Goal: Task Accomplishment & Management: Use online tool/utility

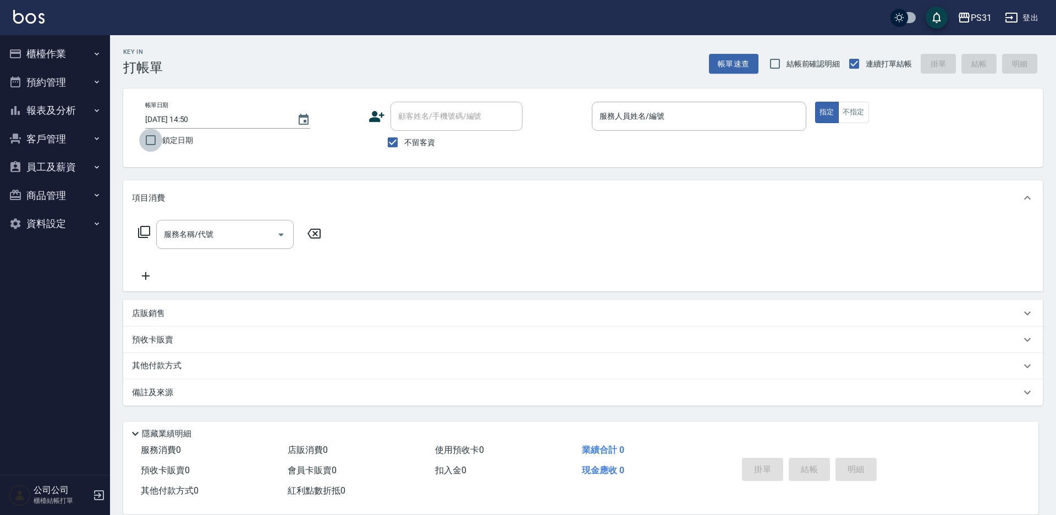
drag, startPoint x: 0, startPoint y: 0, endPoint x: 156, endPoint y: 135, distance: 205.8
click at [156, 135] on input "鎖定日期" at bounding box center [150, 140] width 23 height 23
checkbox input "true"
click at [652, 124] on input "服務人員姓名/編號" at bounding box center [699, 116] width 205 height 19
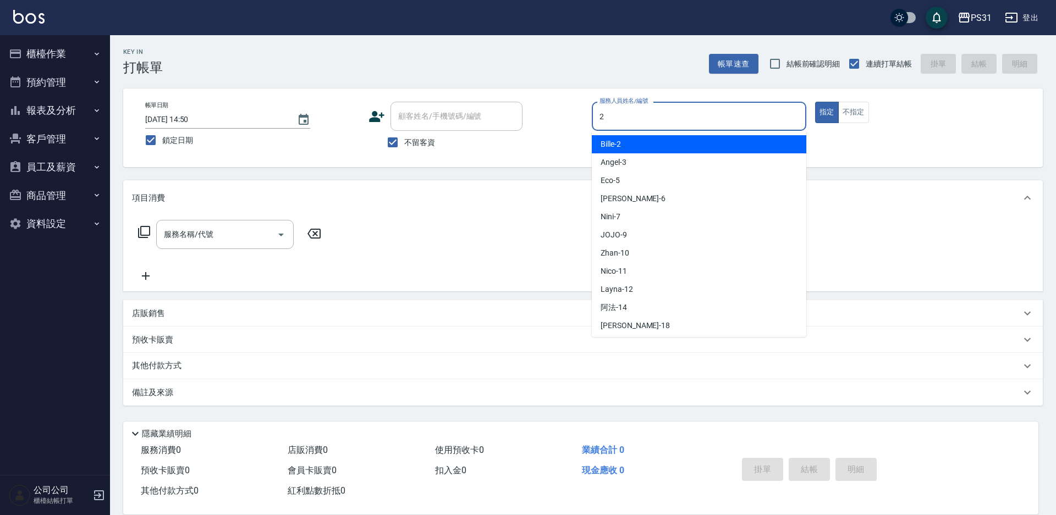
type input "2"
type button "true"
type input "Bille-2"
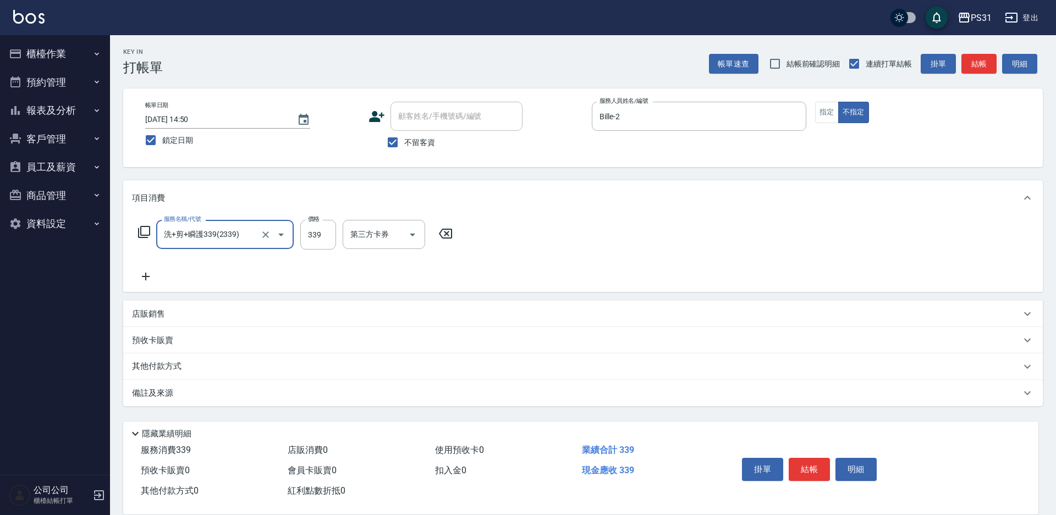
type input "洗+剪+瞬護339(2339)"
type input "339"
drag, startPoint x: 385, startPoint y: 234, endPoint x: 402, endPoint y: 223, distance: 20.7
click at [388, 233] on input "洗髮-1" at bounding box center [375, 234] width 56 height 19
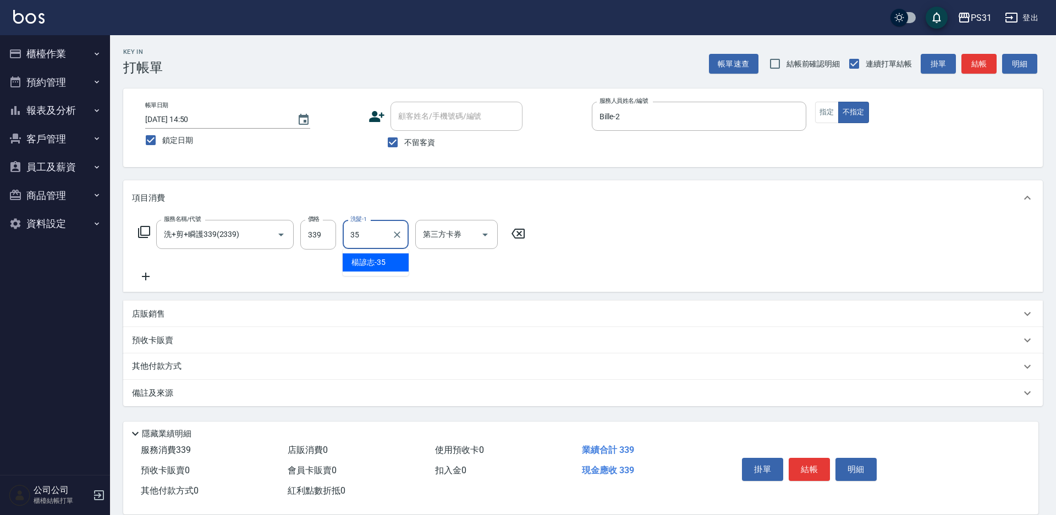
type input "楊諺志-35"
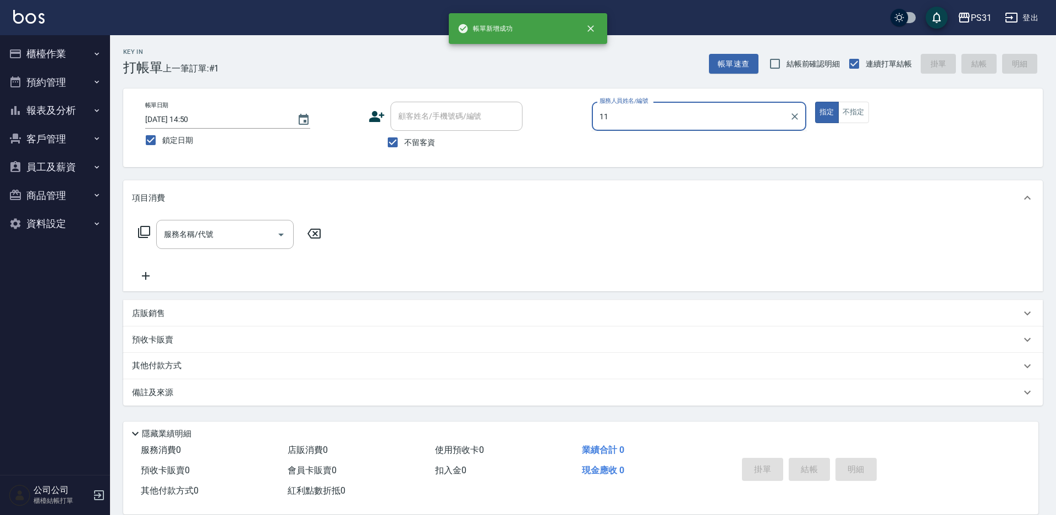
type input "Nico-11"
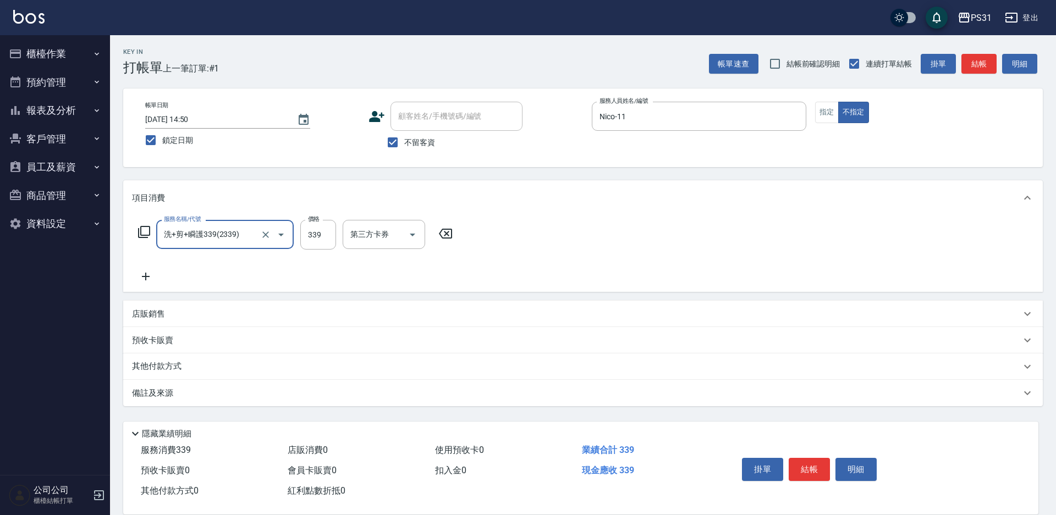
type input "洗+剪+瞬護339(2339)"
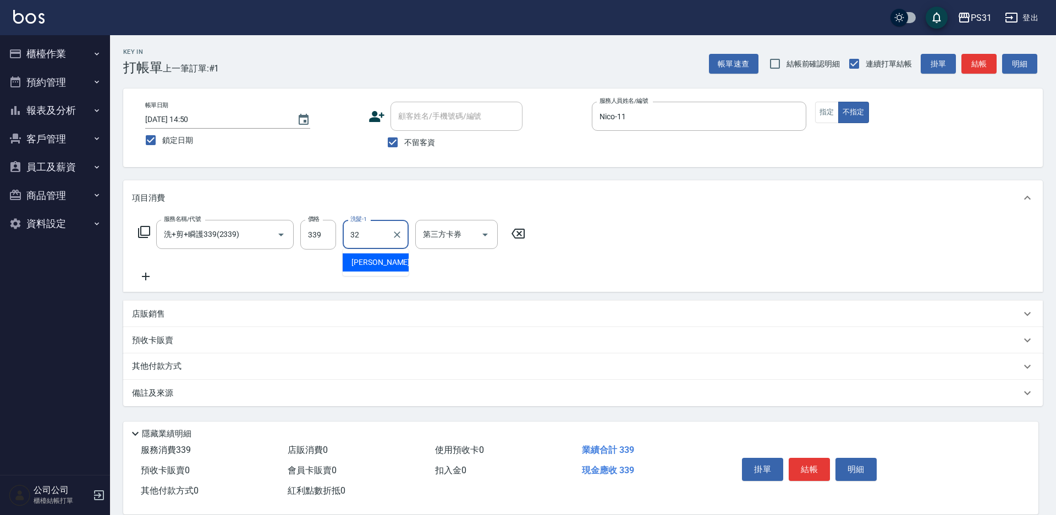
type input "[PERSON_NAME]-32"
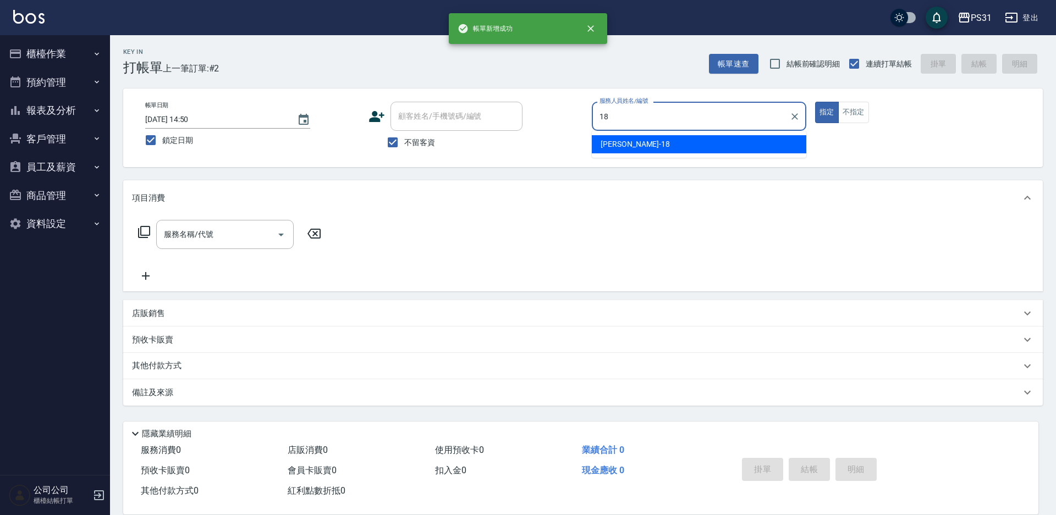
type input "[PERSON_NAME]-18"
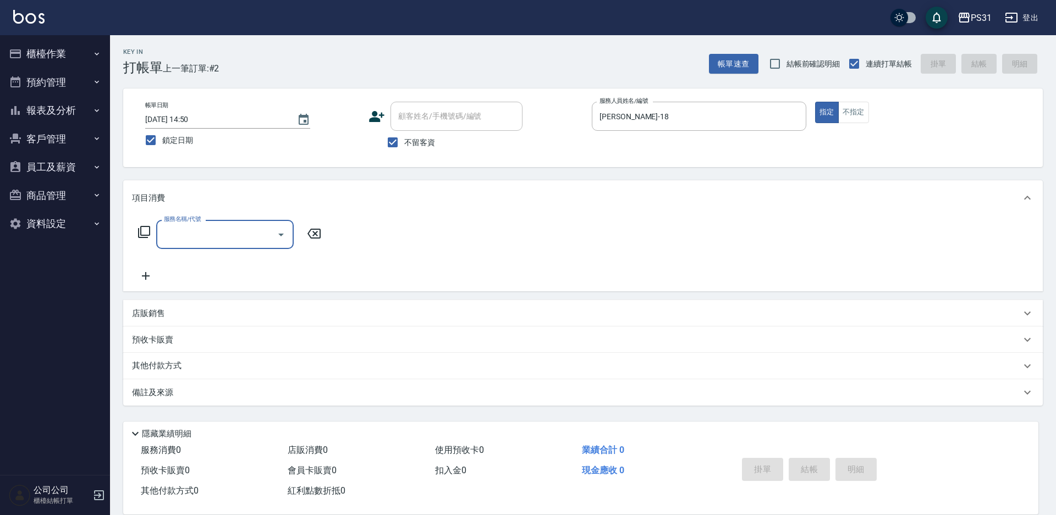
click at [146, 236] on icon at bounding box center [144, 232] width 12 height 12
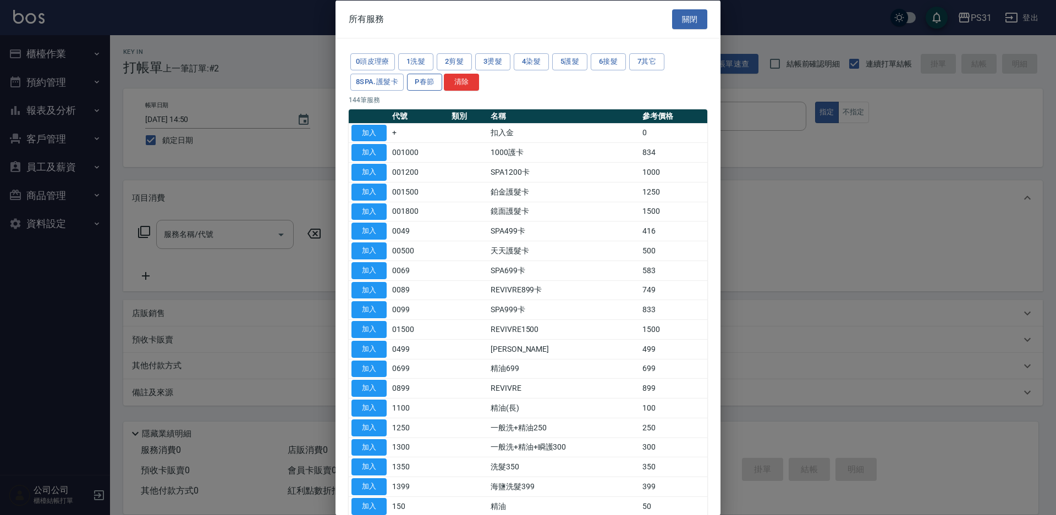
click at [412, 84] on button "P春節" at bounding box center [424, 81] width 35 height 17
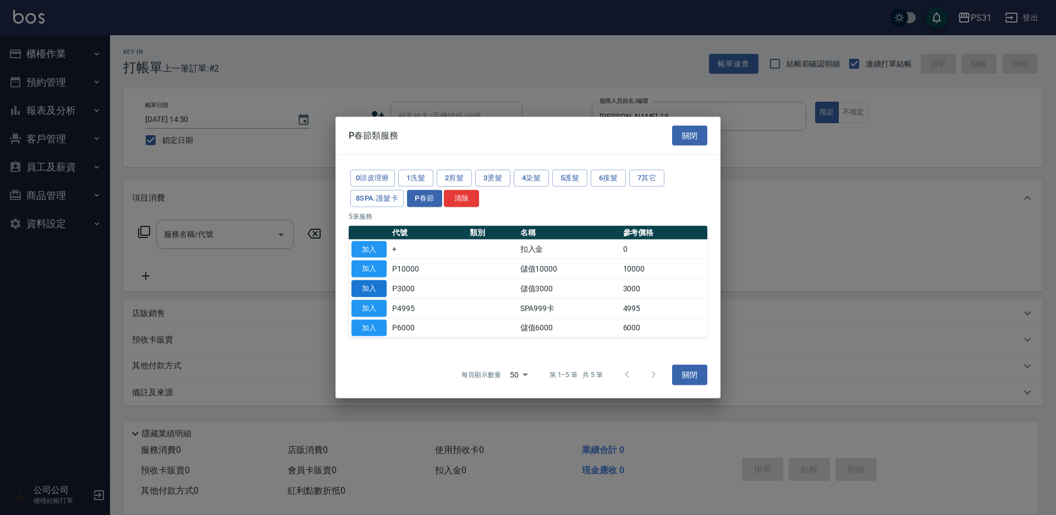
click at [375, 289] on button "加入" at bounding box center [368, 288] width 35 height 17
type input "儲值3000(P3000)"
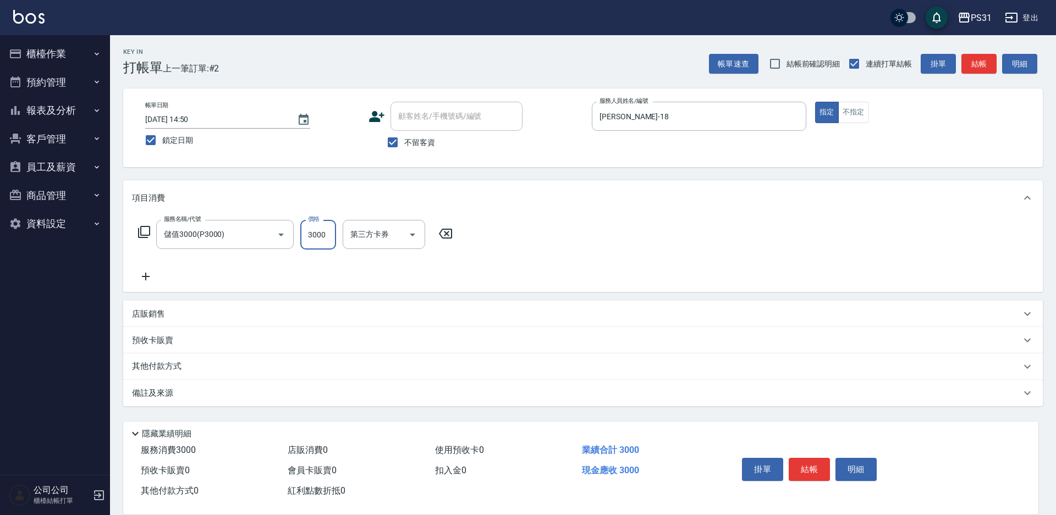
click at [310, 234] on input "3000" at bounding box center [318, 235] width 36 height 30
type input "4000"
click at [764, 459] on button "掛單" at bounding box center [762, 469] width 41 height 23
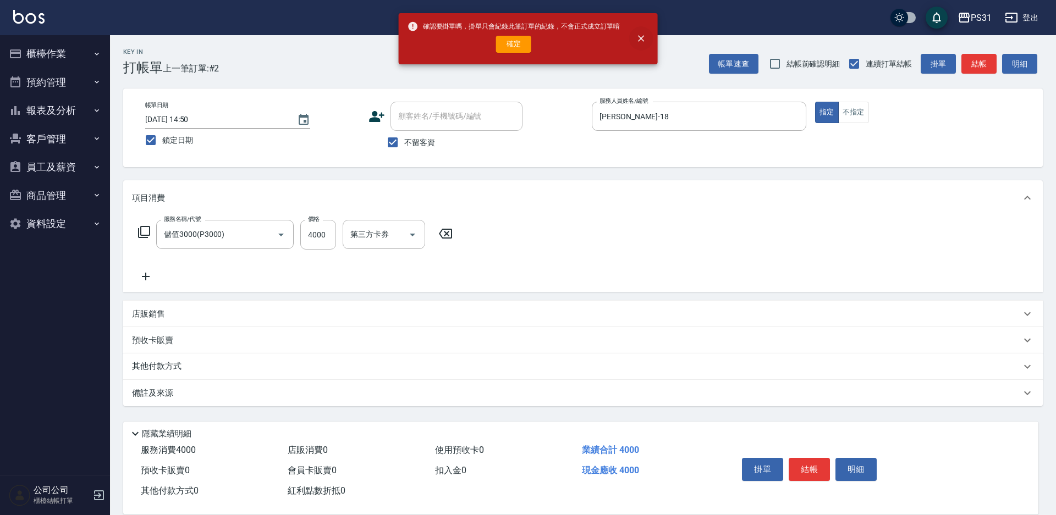
drag, startPoint x: 650, startPoint y: 393, endPoint x: 642, endPoint y: 37, distance: 355.8
click at [642, 37] on icon "close" at bounding box center [641, 39] width 7 height 7
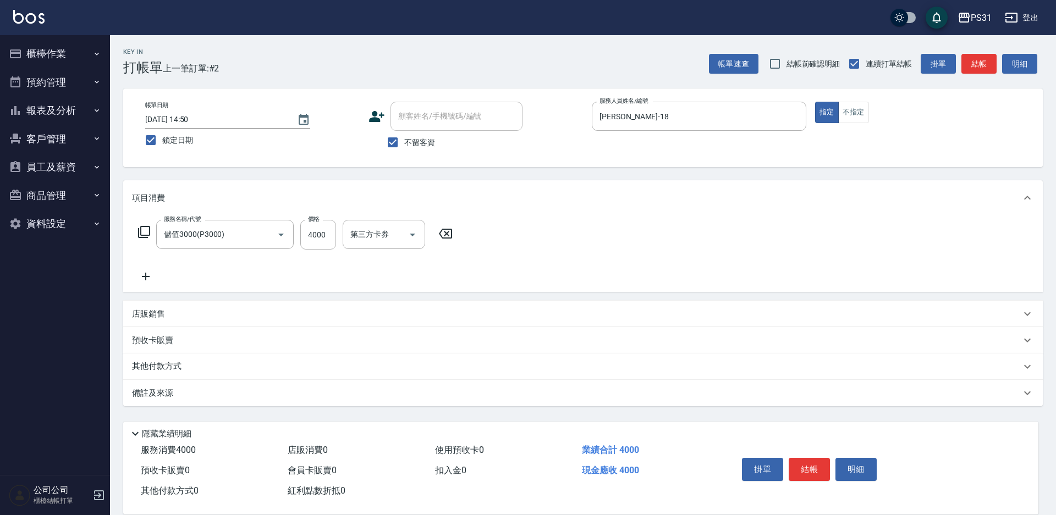
click at [796, 467] on button "結帳" at bounding box center [808, 469] width 41 height 23
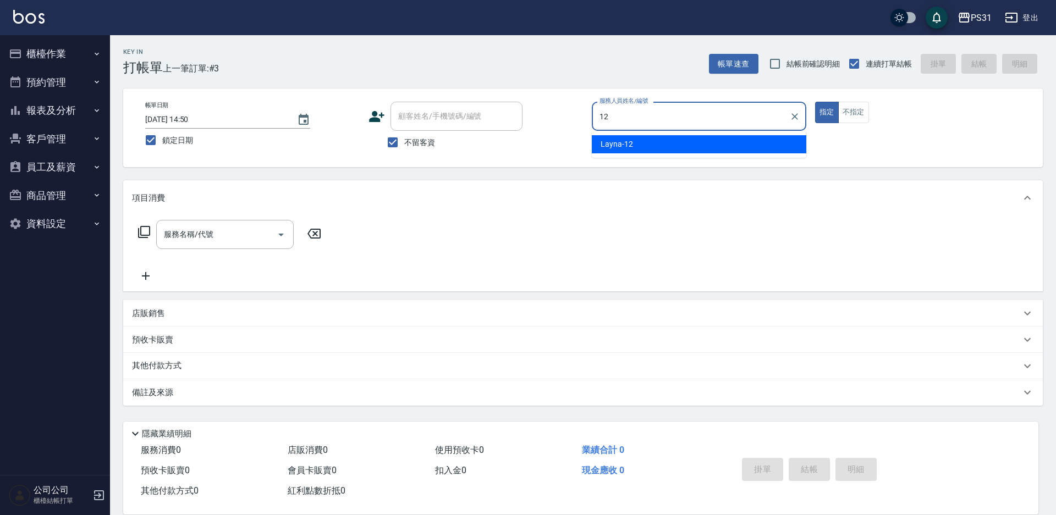
type input "Layna-12"
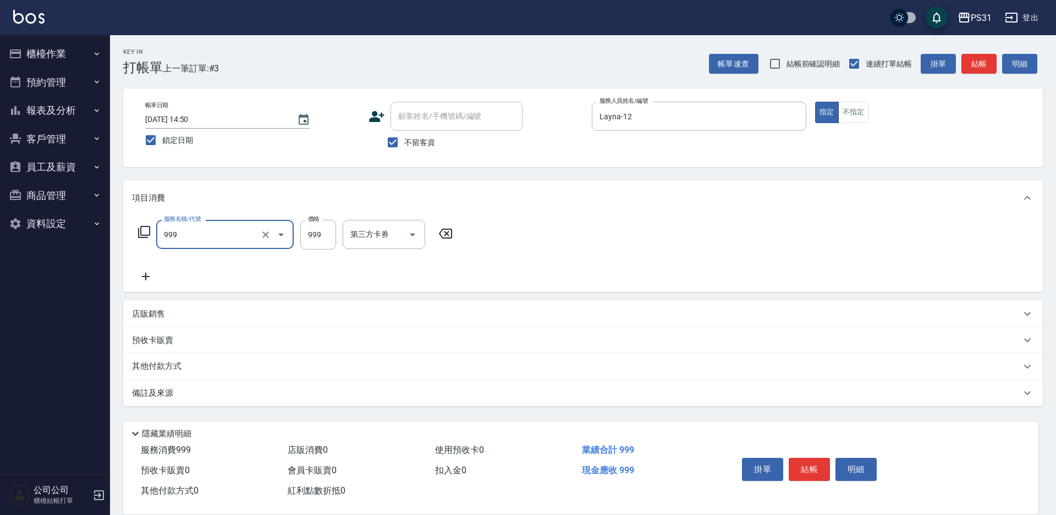
type input "精油套餐999(999)"
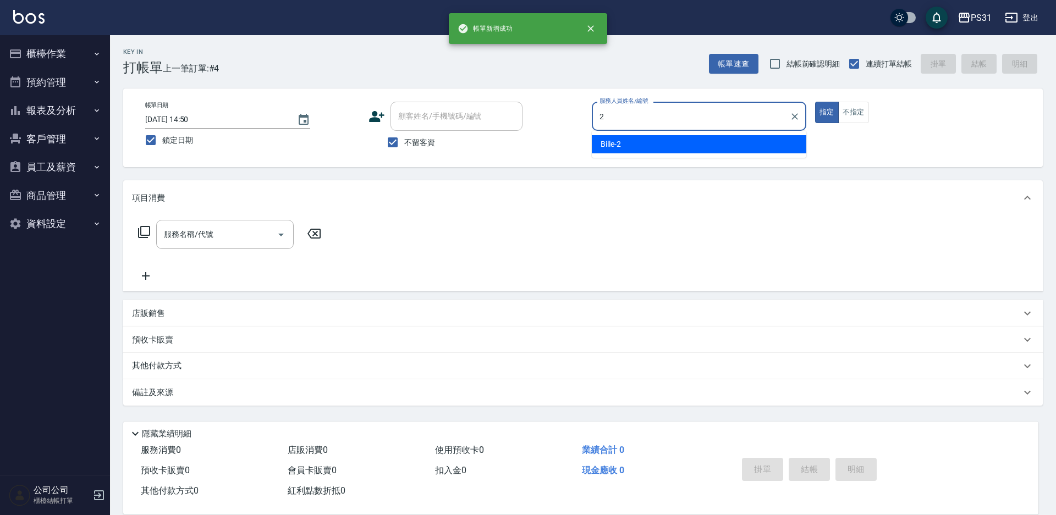
type input "Bille-2"
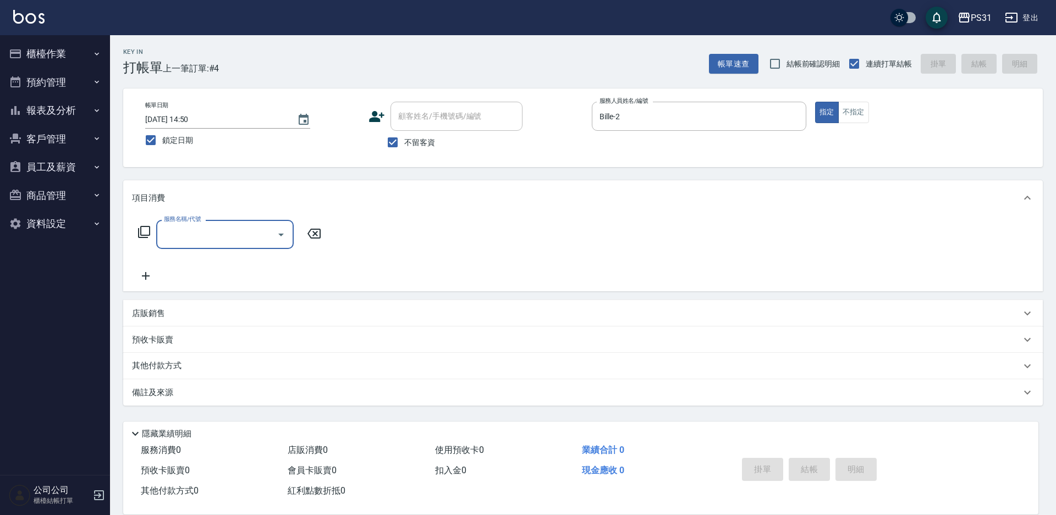
type input "1"
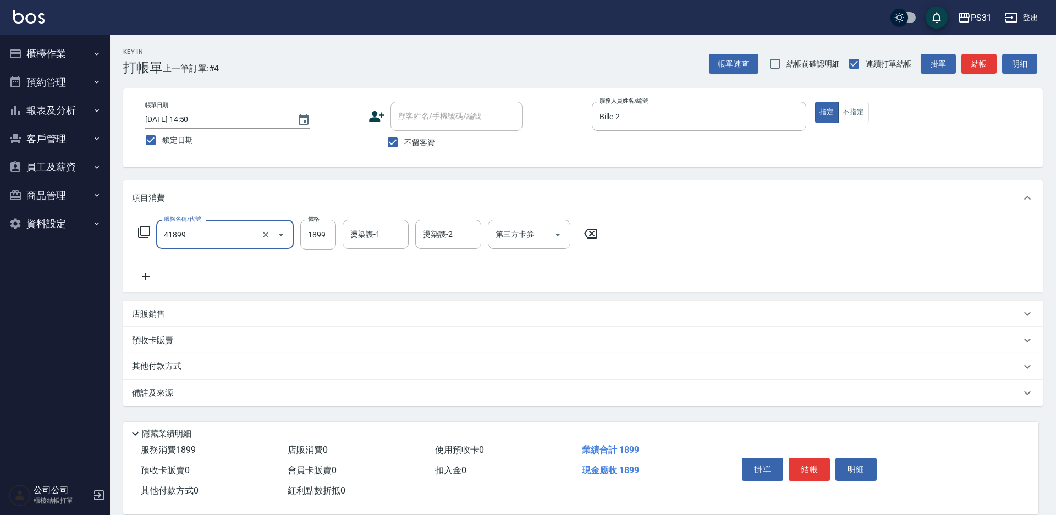
type input "染髮(超長)(41899)"
click at [264, 233] on icon "Clear" at bounding box center [265, 234] width 7 height 7
type input "染髮B餐(42)"
click at [331, 238] on input "3000" at bounding box center [318, 235] width 36 height 30
type input "1899"
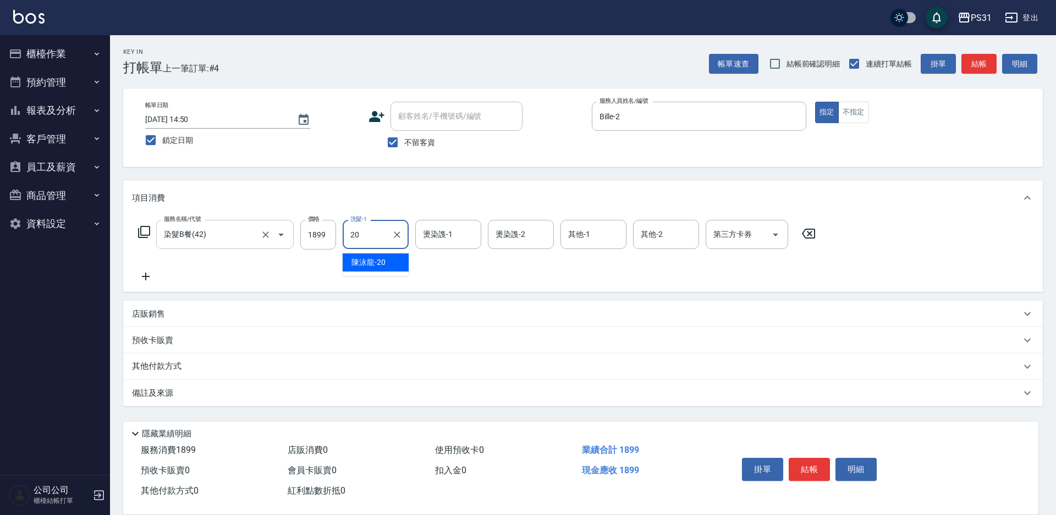
type input "[PERSON_NAME]-20"
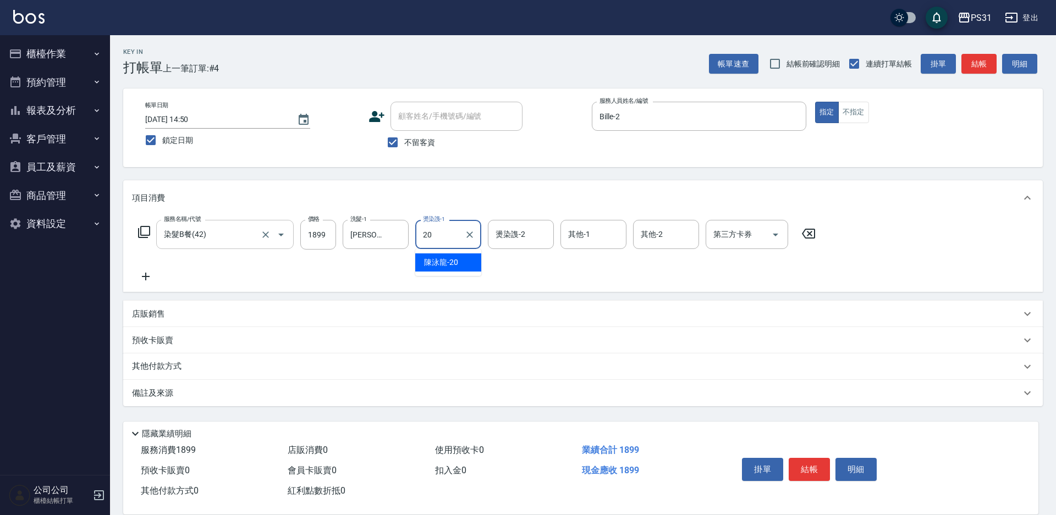
type input "[PERSON_NAME]-20"
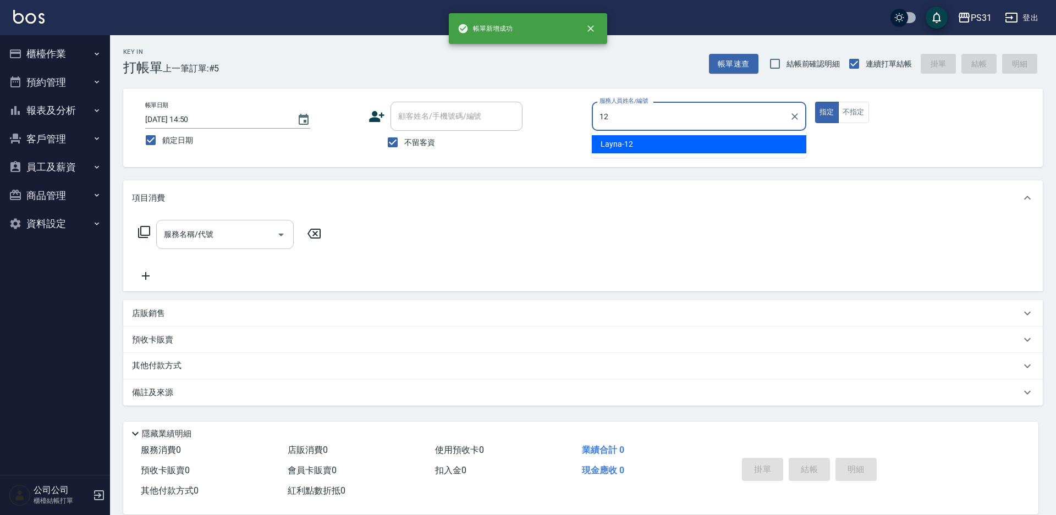
type input "Layna-12"
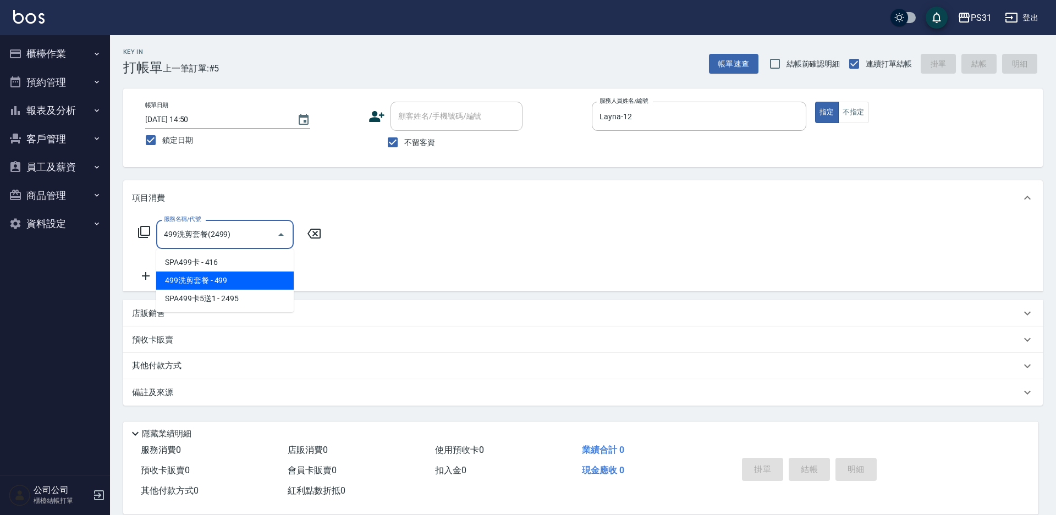
type input "499洗剪套餐(2499)"
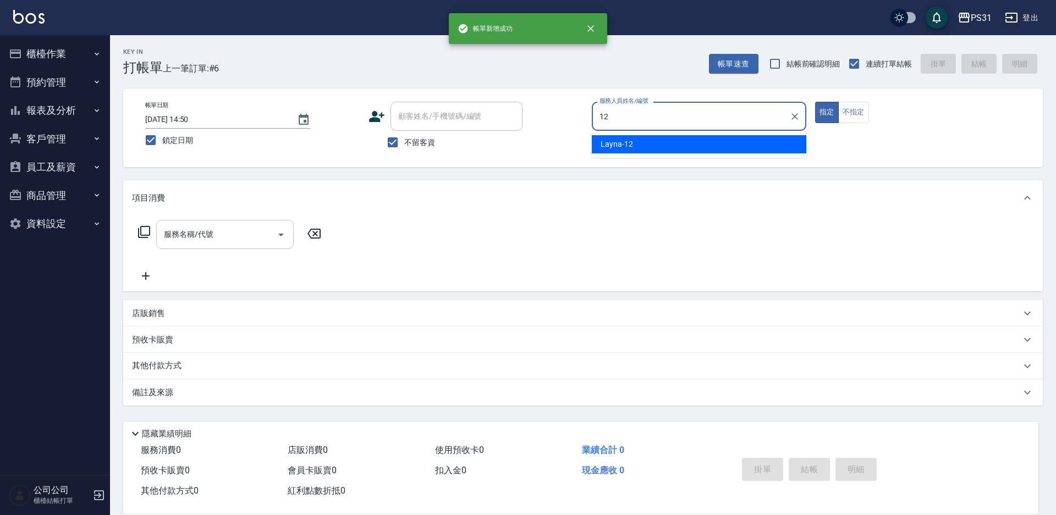
type input "Layna-12"
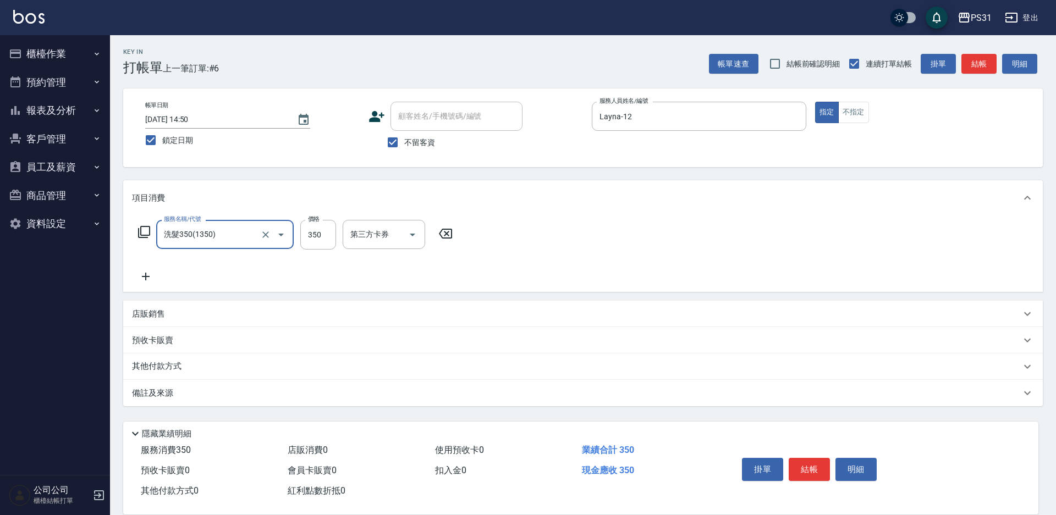
type input "洗髮350(1350)"
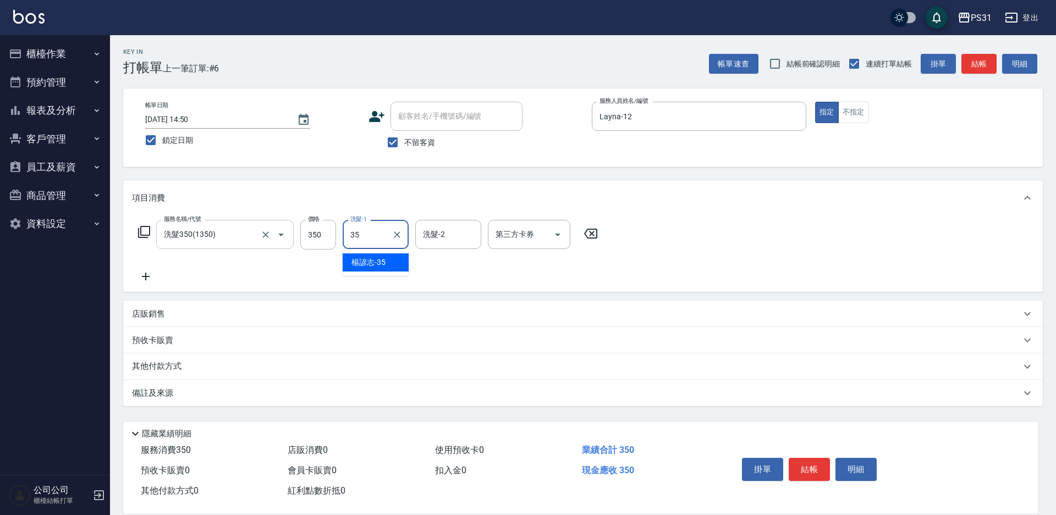
type input "楊諺志-35"
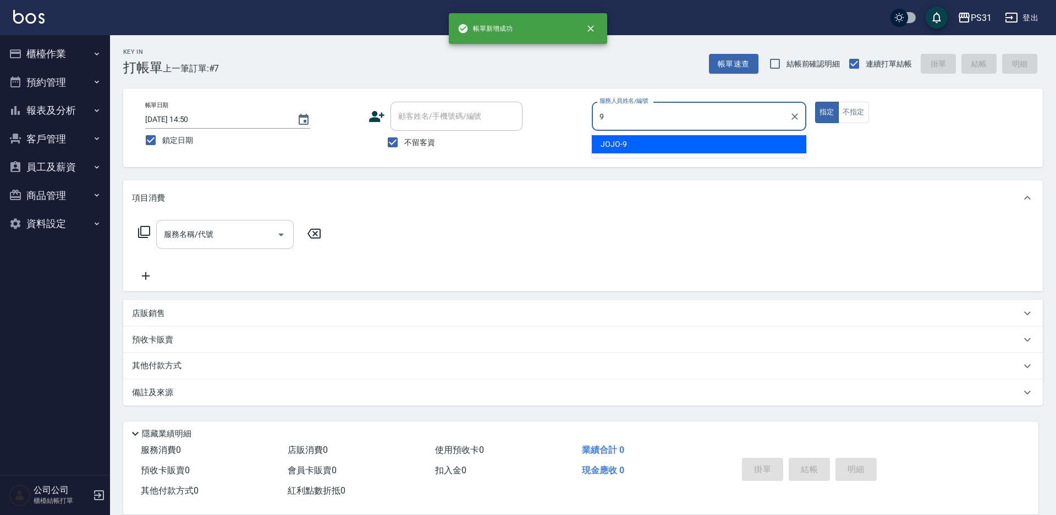
type input "JOJO-9"
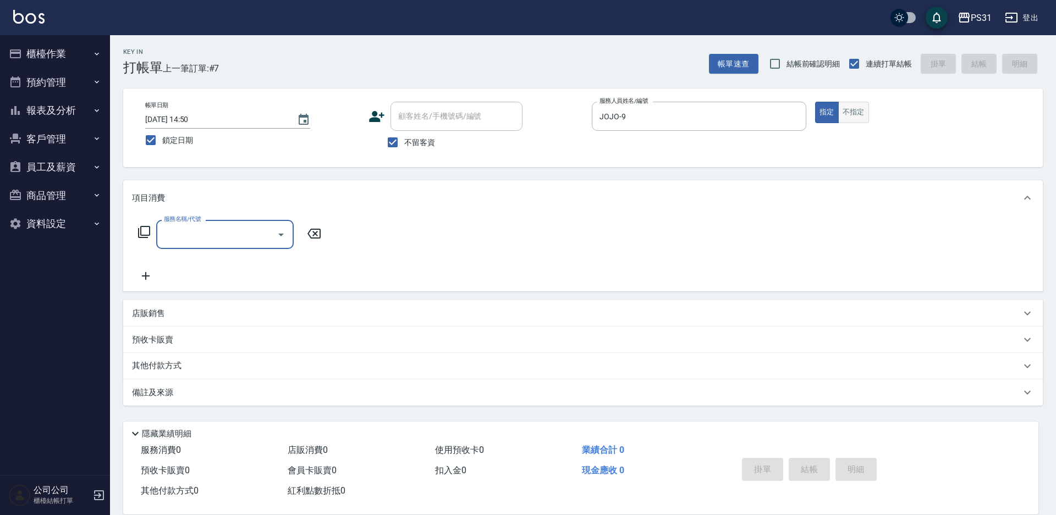
click at [848, 110] on button "不指定" at bounding box center [853, 112] width 31 height 21
click at [229, 233] on input "服務名稱/代號" at bounding box center [216, 234] width 111 height 19
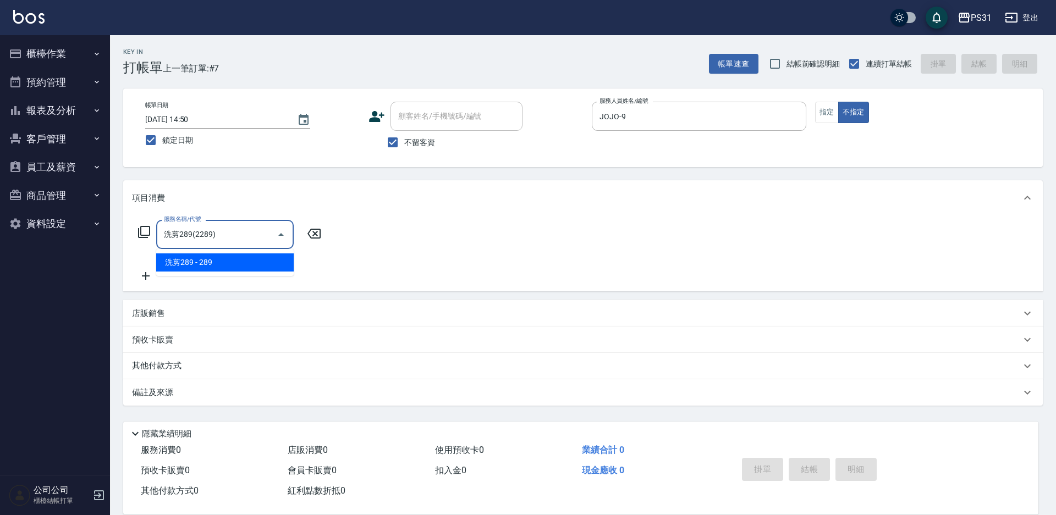
type input "洗剪289(2289)"
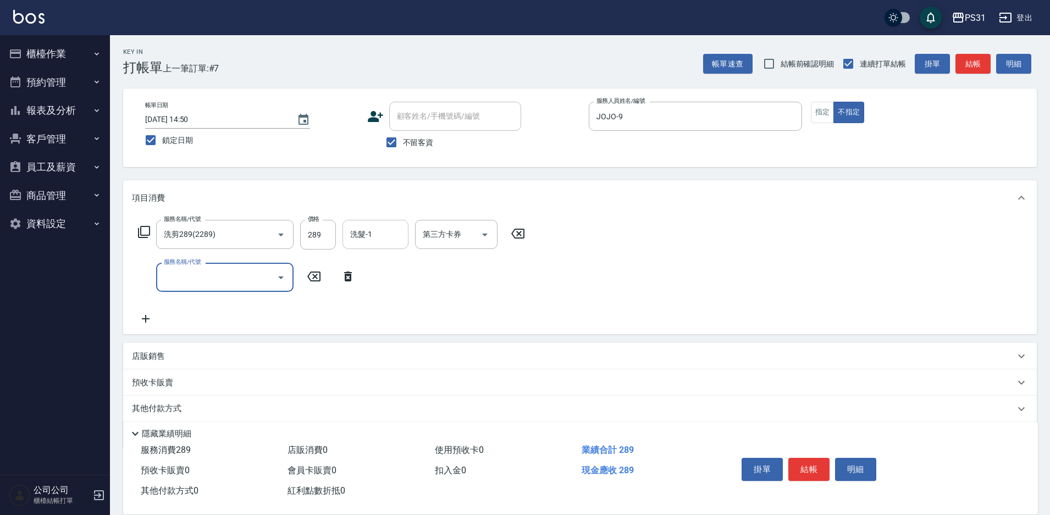
click at [384, 240] on input "洗髮-1" at bounding box center [375, 234] width 56 height 19
type input "羊羊-23"
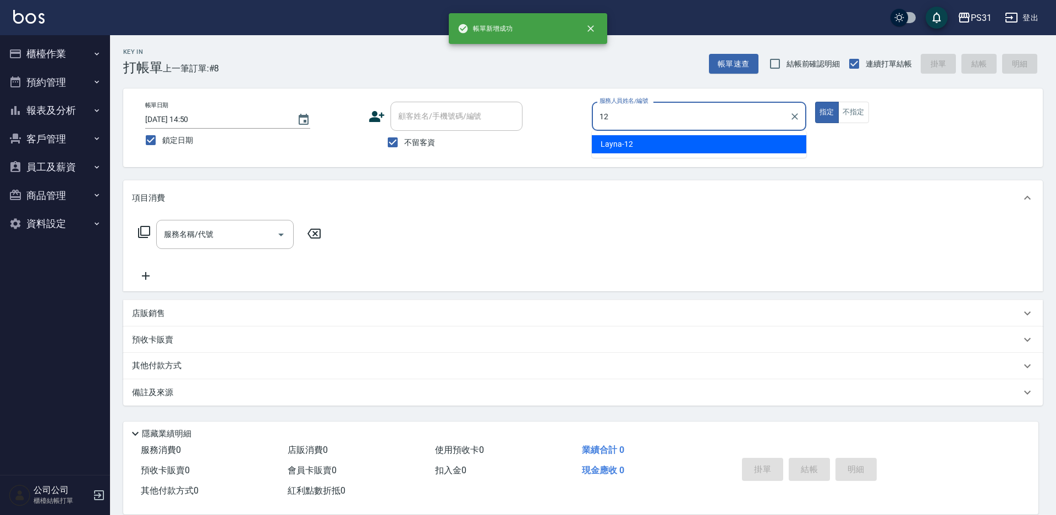
type input "Layna-12"
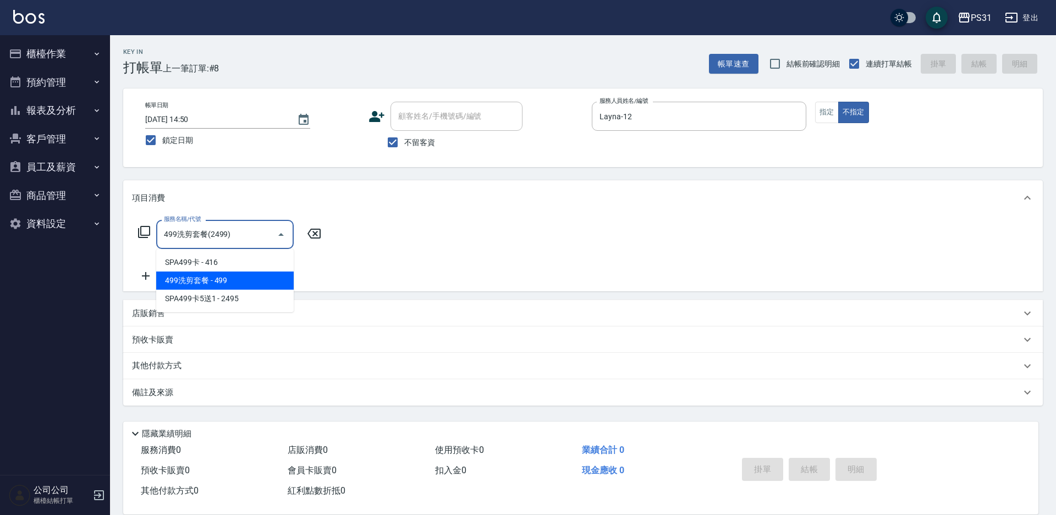
type input "499洗剪套餐(2499)"
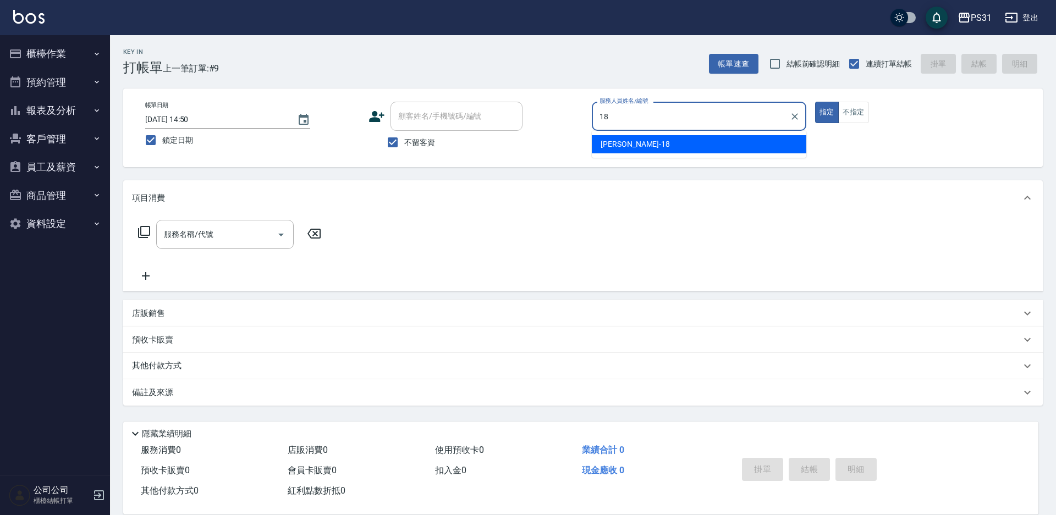
type input "[PERSON_NAME]-18"
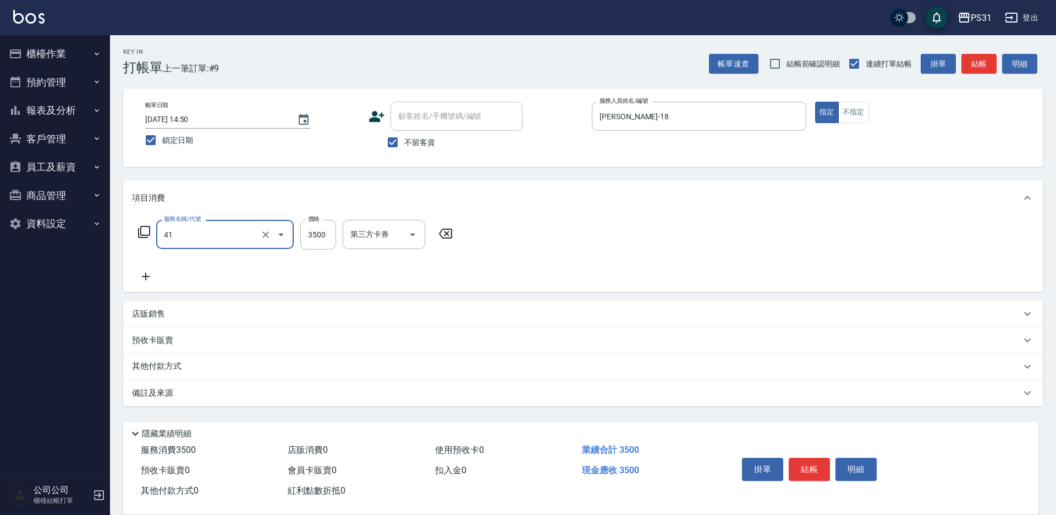
type input "染髮A餐(41)"
type input "4699"
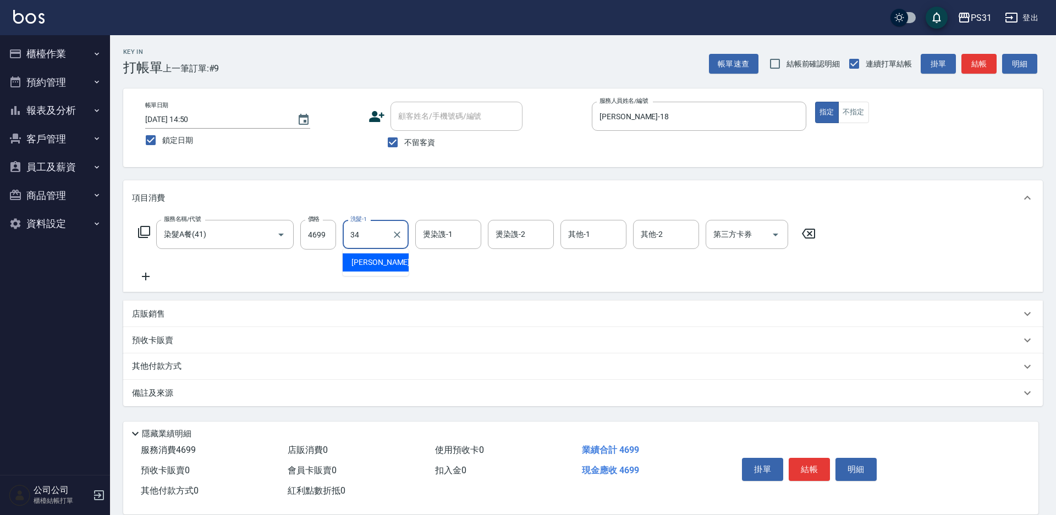
type input "[PERSON_NAME]-34"
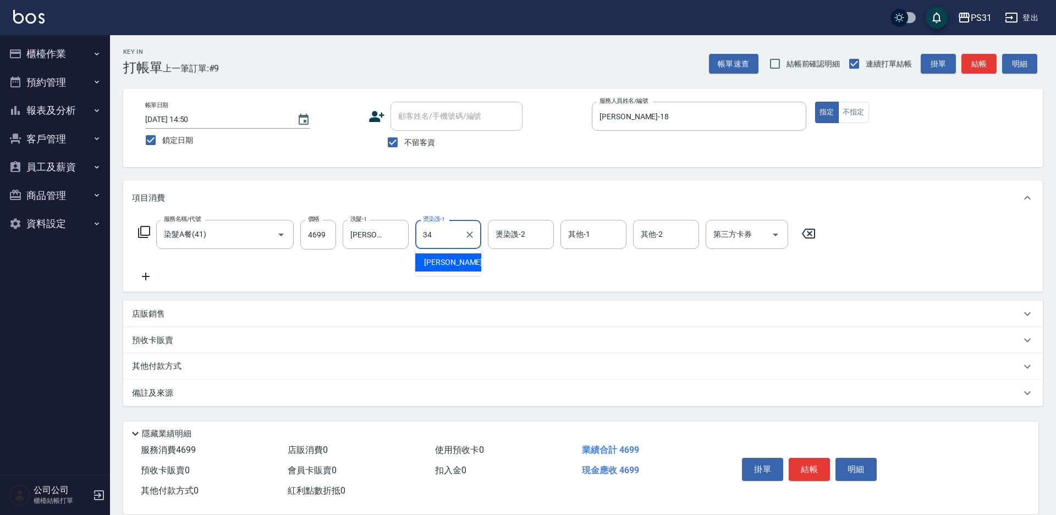
type input "[PERSON_NAME]-34"
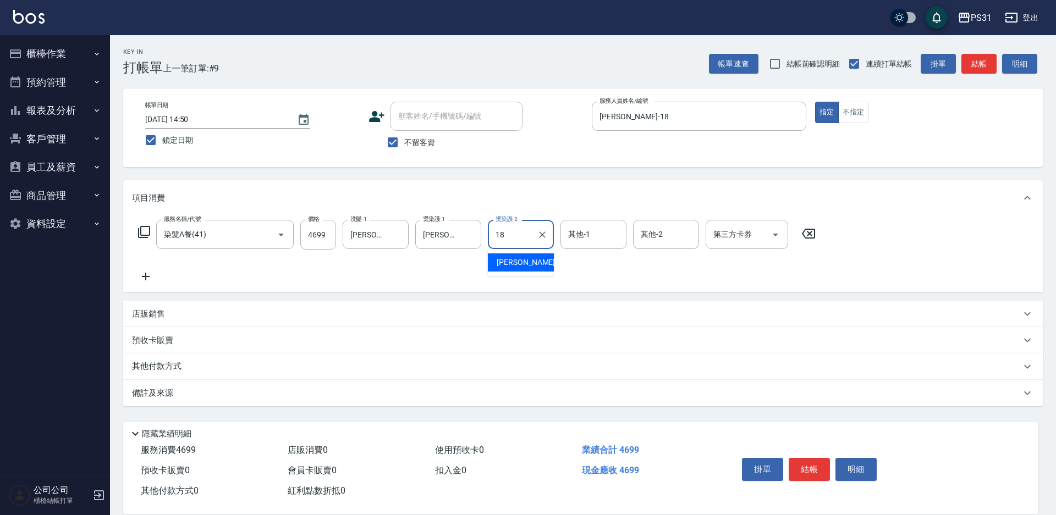
type input "[PERSON_NAME]-18"
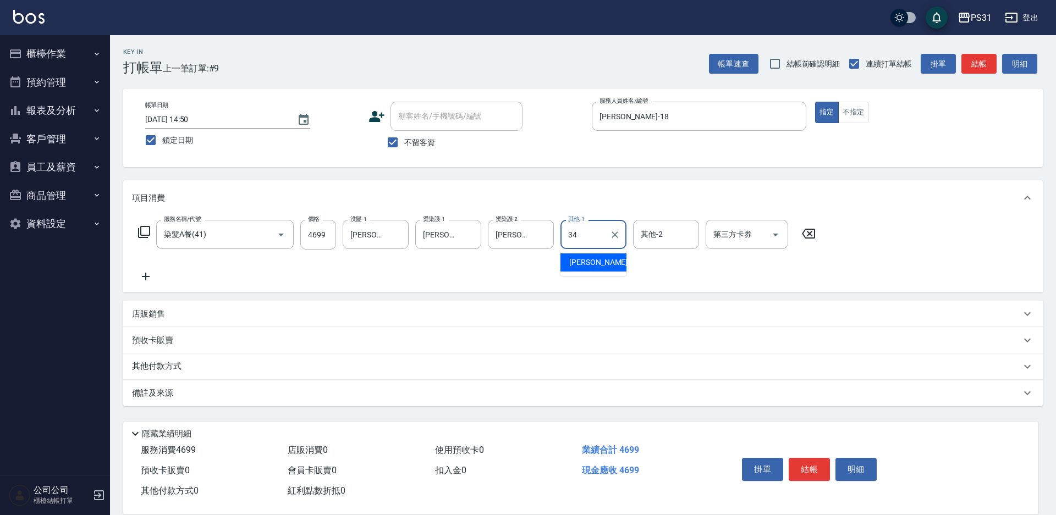
type input "[PERSON_NAME]-34"
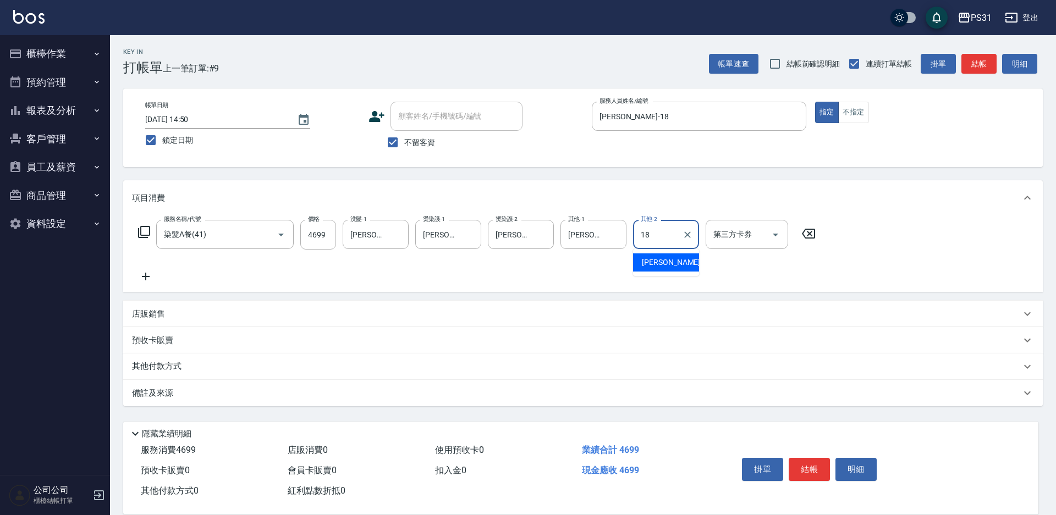
type input "[PERSON_NAME]-18"
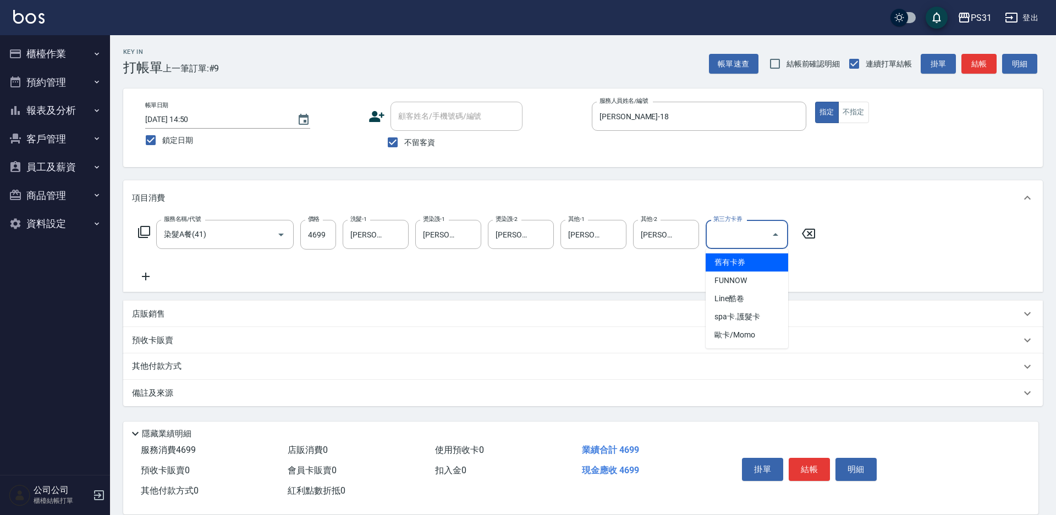
type input "舊有卡券"
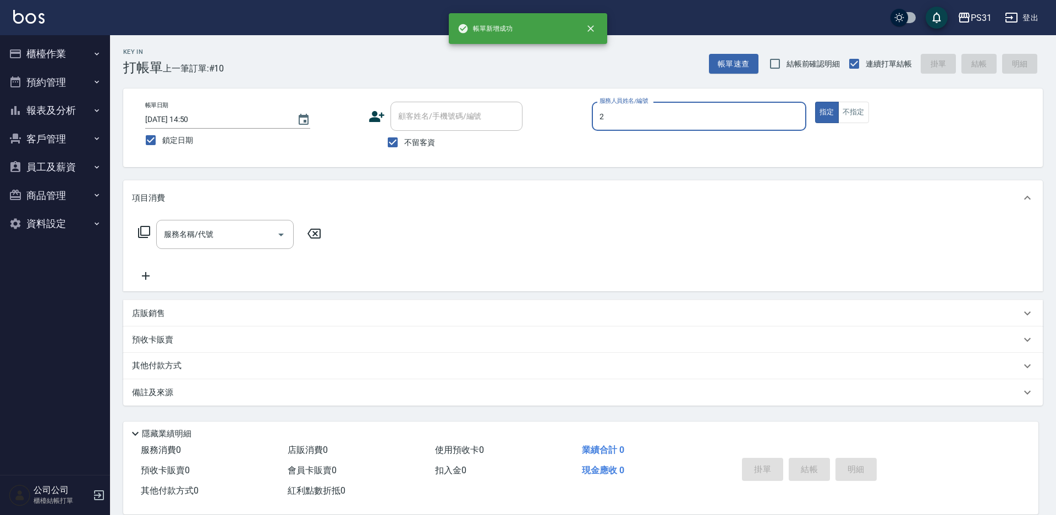
type input "Bille-2"
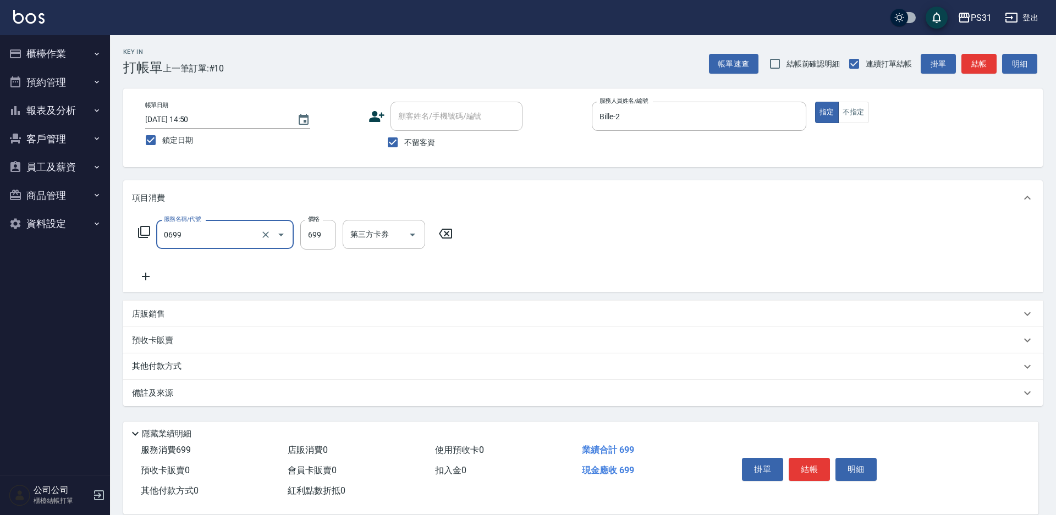
type input "精油699(0699)"
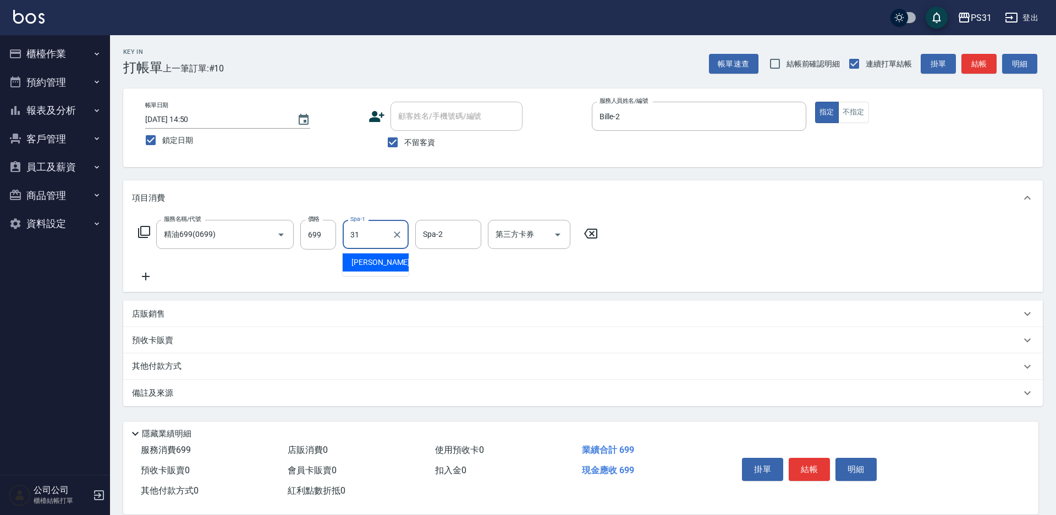
type input "[PERSON_NAME]-31"
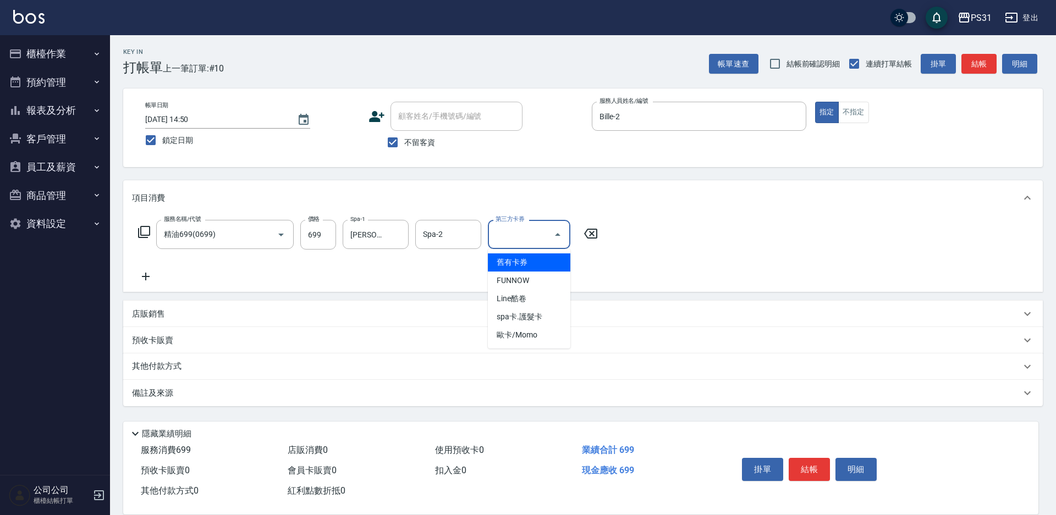
type input "舊有卡券"
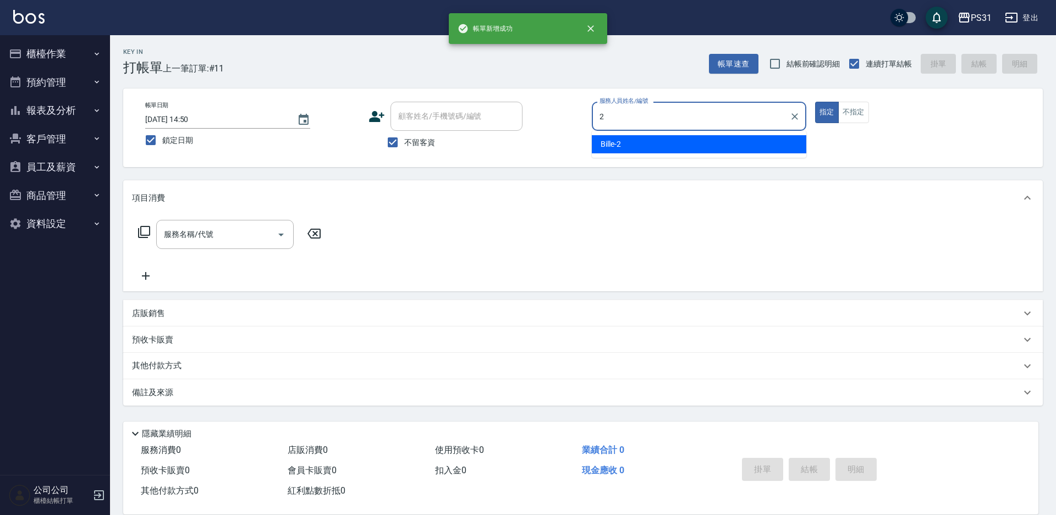
type input "Bille-2"
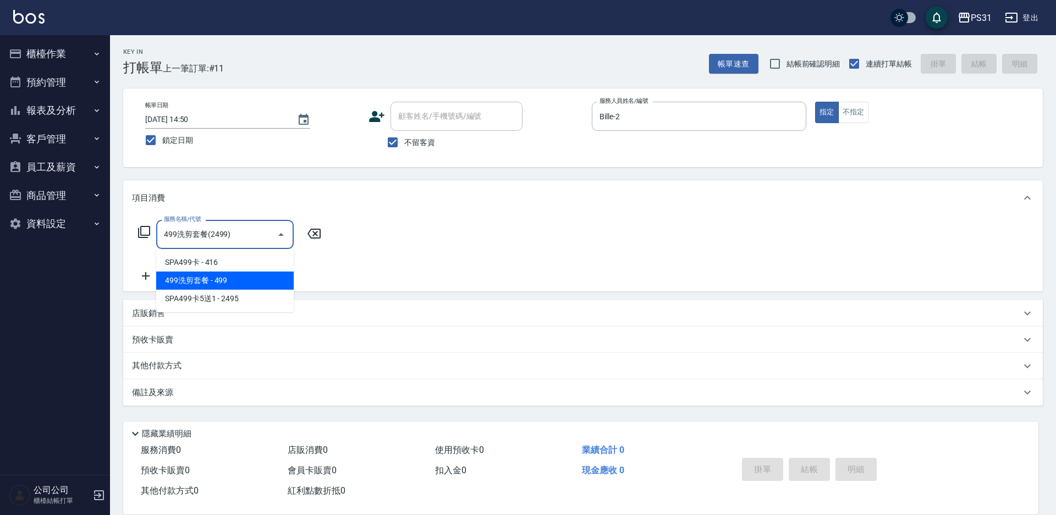
type input "499洗剪套餐(2499)"
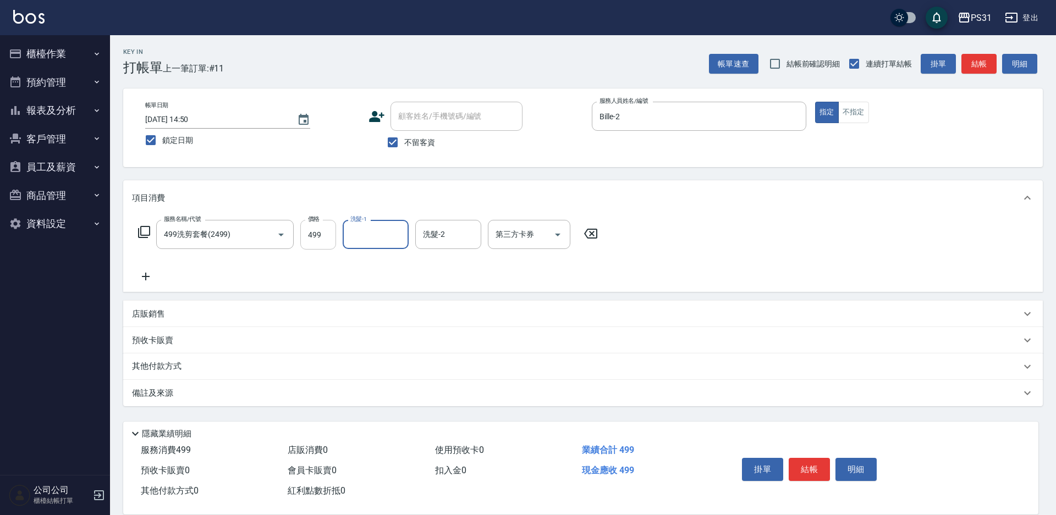
click at [319, 238] on input "499" at bounding box center [318, 235] width 36 height 30
type input "450"
type input "[PERSON_NAME]-32"
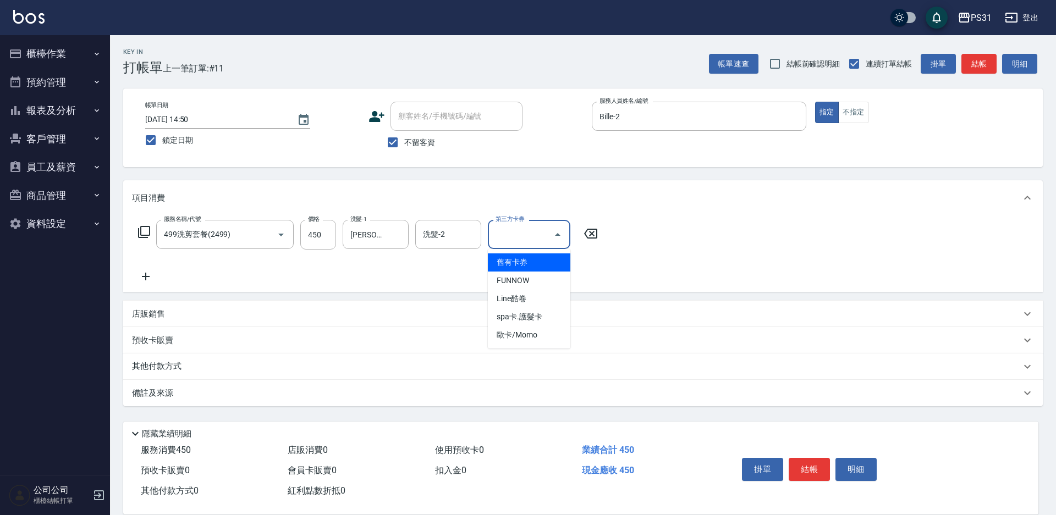
type input "舊有卡券"
